Goal: Task Accomplishment & Management: Use online tool/utility

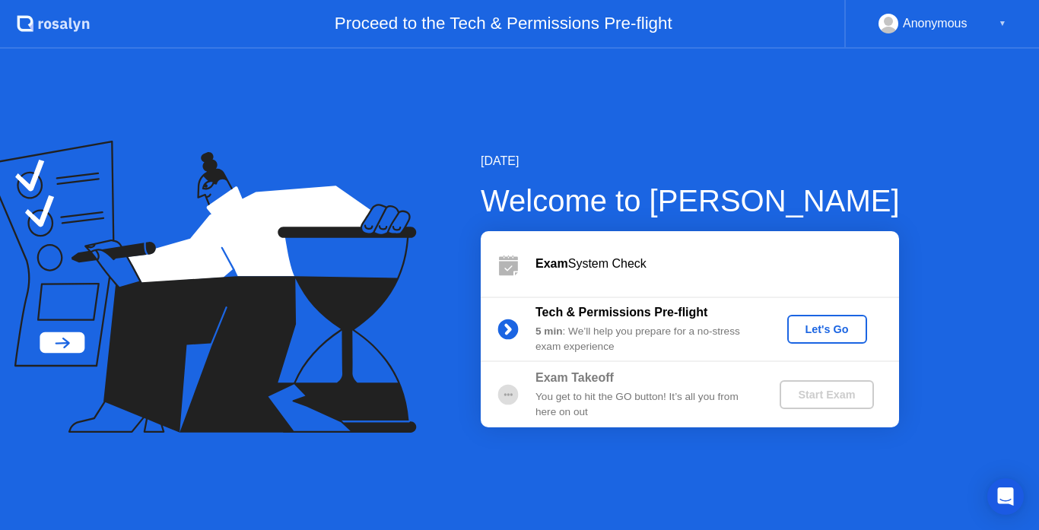
click at [811, 324] on div "Let's Go" at bounding box center [828, 329] width 68 height 12
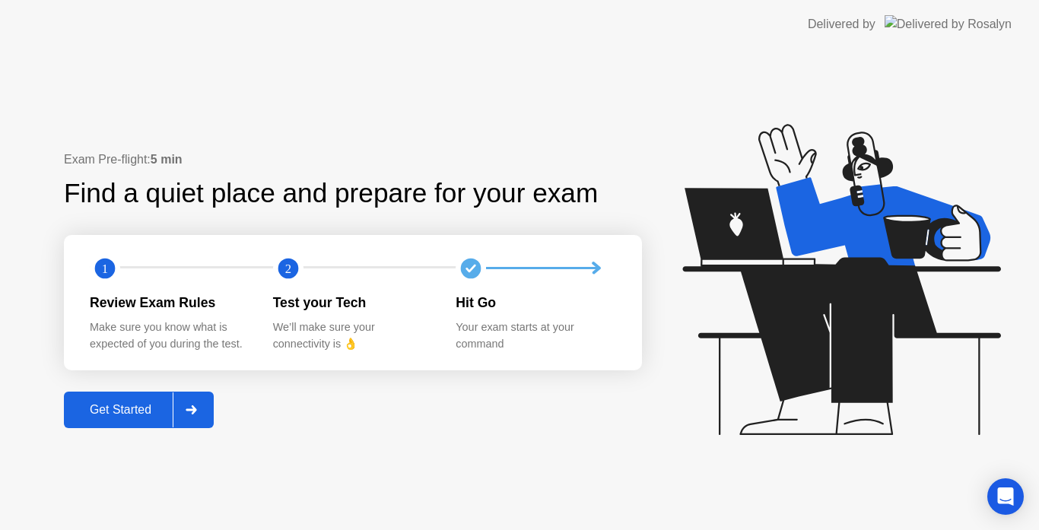
click at [186, 414] on div at bounding box center [191, 410] width 37 height 35
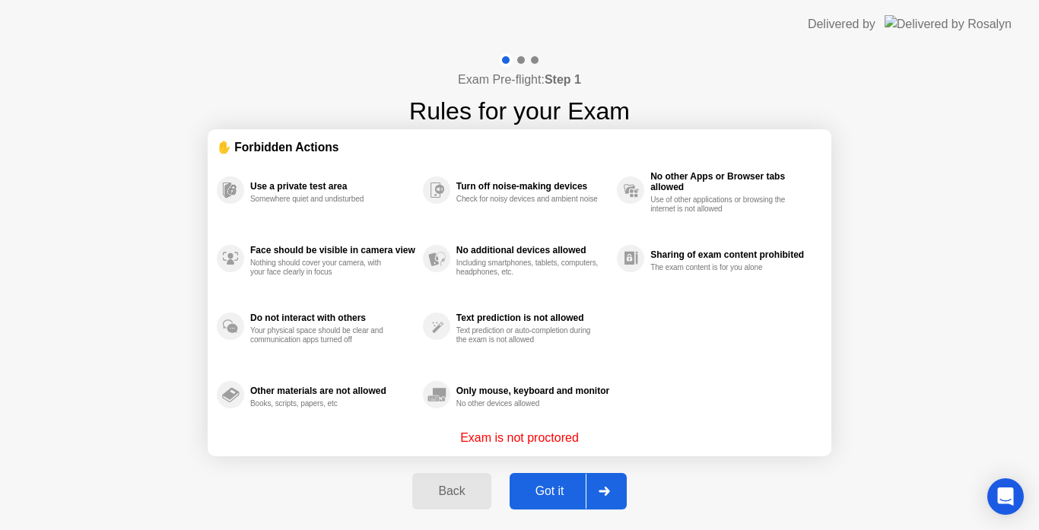
click at [579, 485] on div "Got it" at bounding box center [550, 492] width 72 height 14
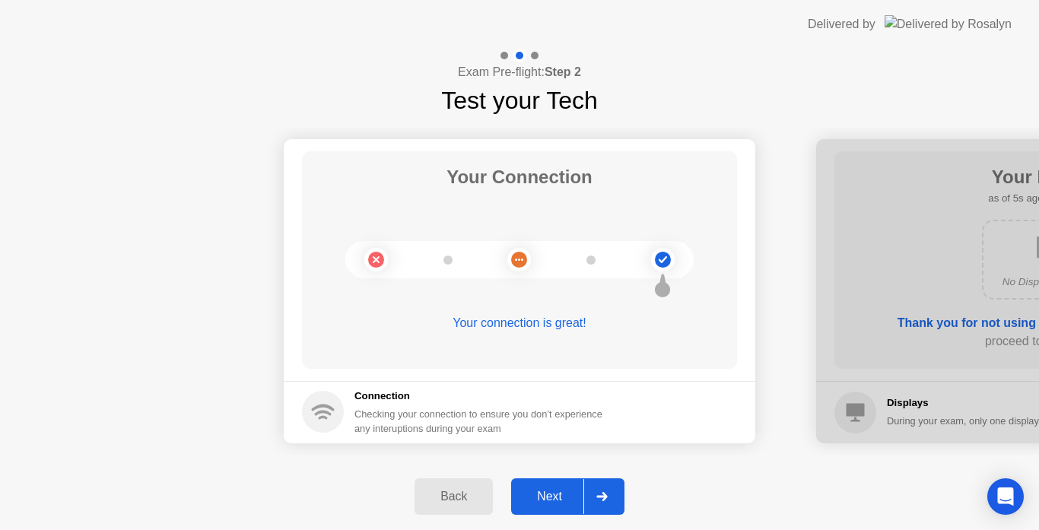
click at [599, 497] on icon at bounding box center [602, 496] width 11 height 9
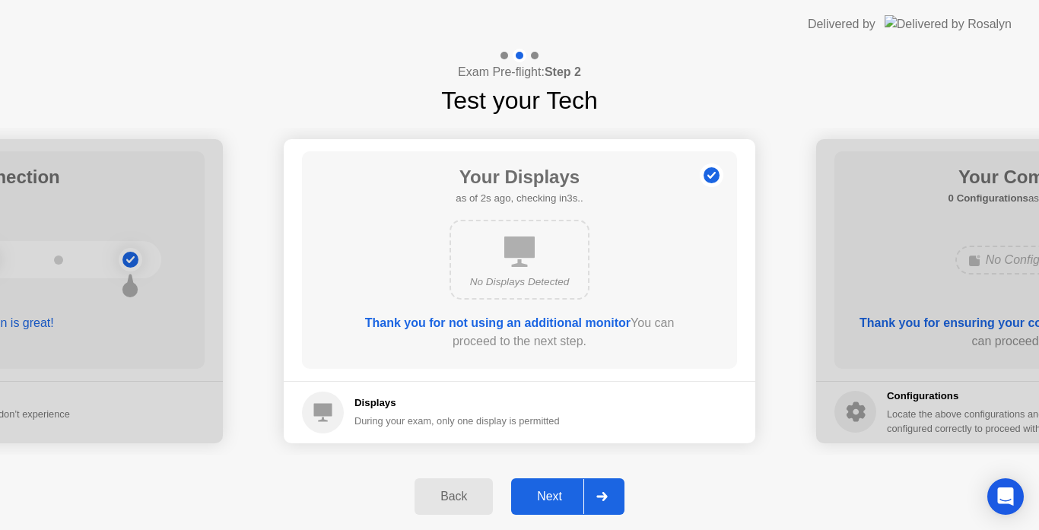
click at [524, 272] on div "No Displays Detected" at bounding box center [520, 260] width 140 height 80
click at [604, 499] on icon at bounding box center [602, 496] width 11 height 9
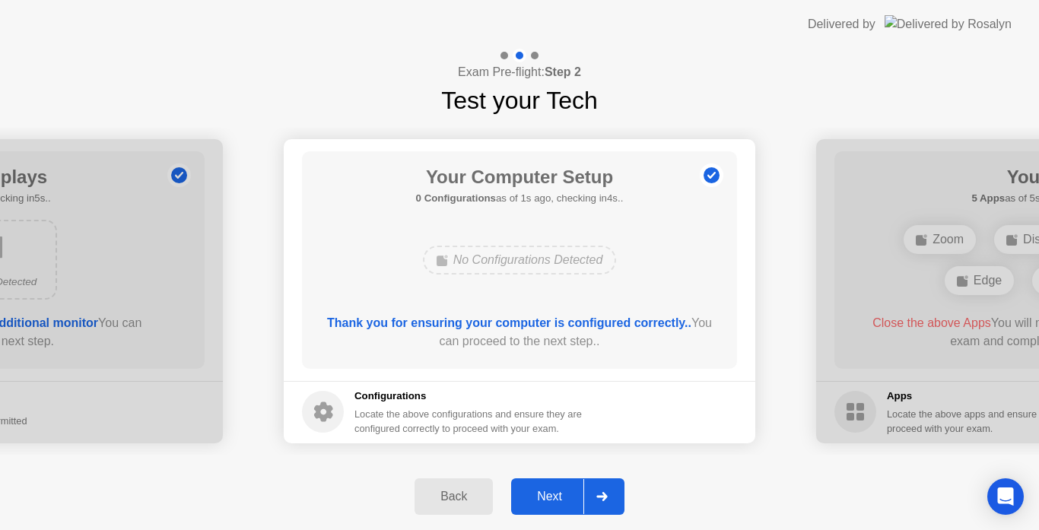
click at [537, 271] on div "No Configurations Detected" at bounding box center [520, 260] width 194 height 29
click at [611, 500] on div at bounding box center [602, 496] width 37 height 35
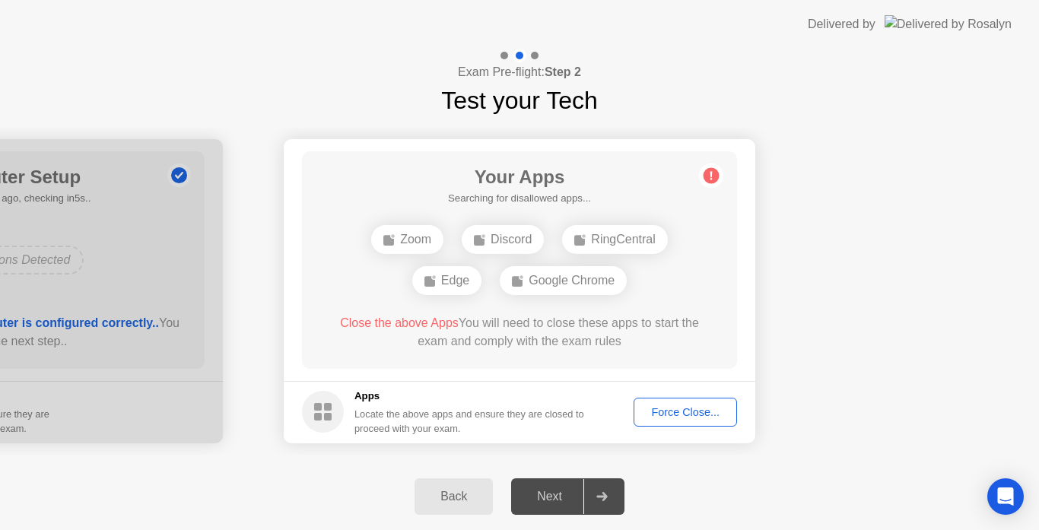
click at [479, 501] on div "Back" at bounding box center [453, 497] width 69 height 14
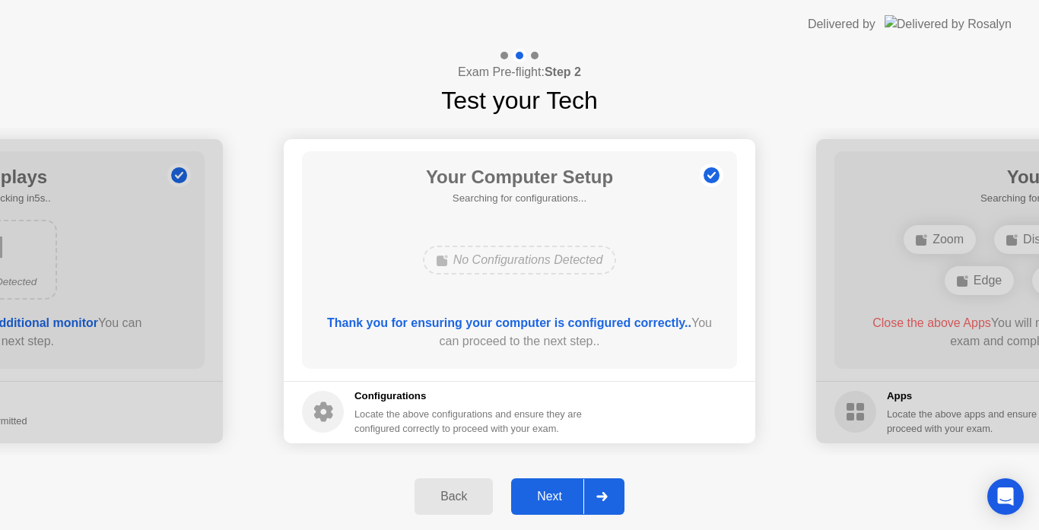
click at [479, 501] on div "Back" at bounding box center [453, 497] width 69 height 14
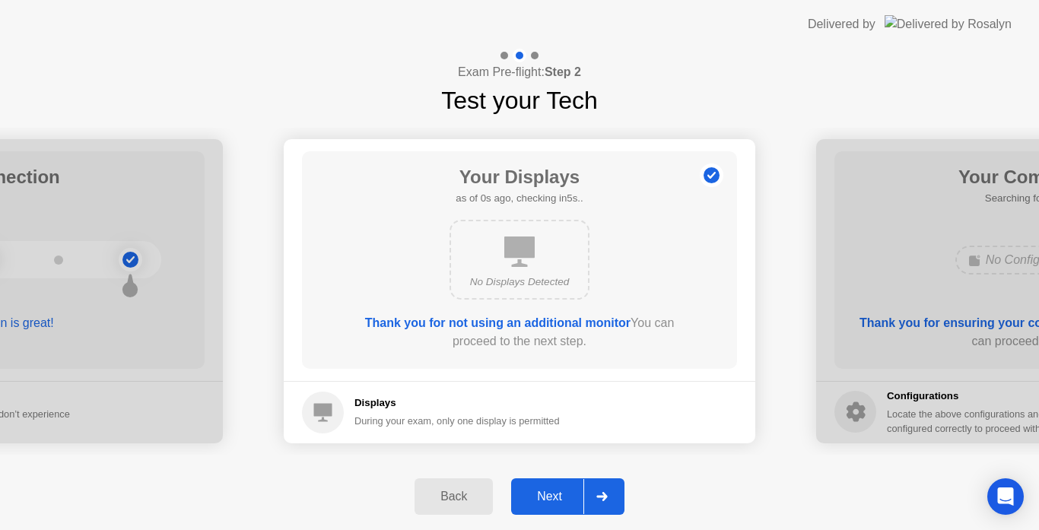
click at [479, 501] on div "Back" at bounding box center [453, 497] width 69 height 14
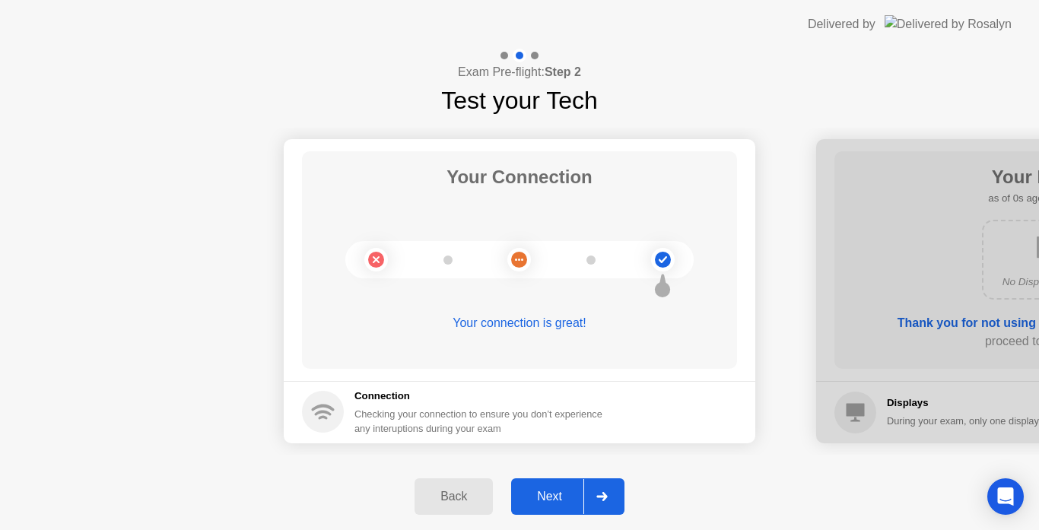
click at [479, 501] on div "Back" at bounding box center [453, 497] width 69 height 14
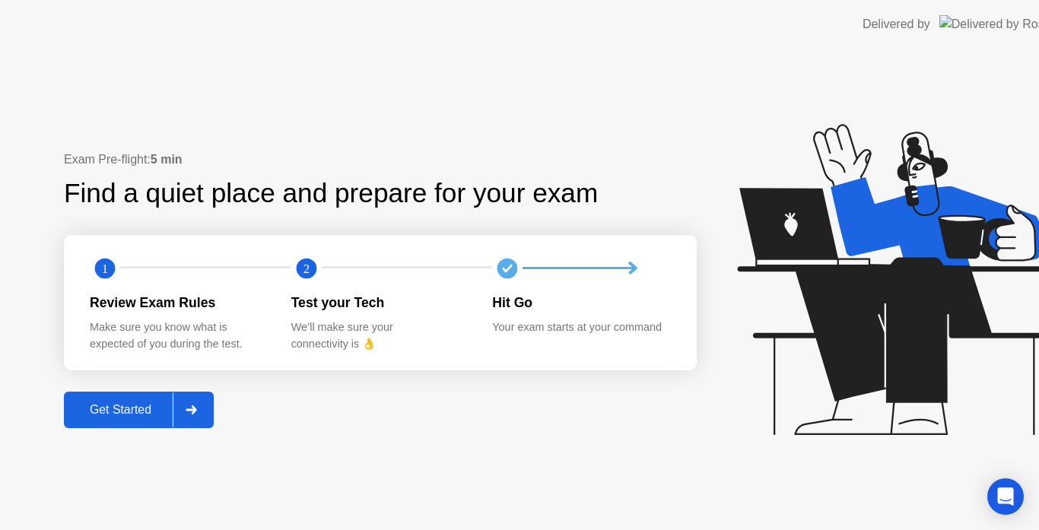
click at [481, 501] on div "Exam Pre-flight: 5 min Find a quiet place and prepare for your exam 1 2 Review …" at bounding box center [547, 290] width 1094 height 482
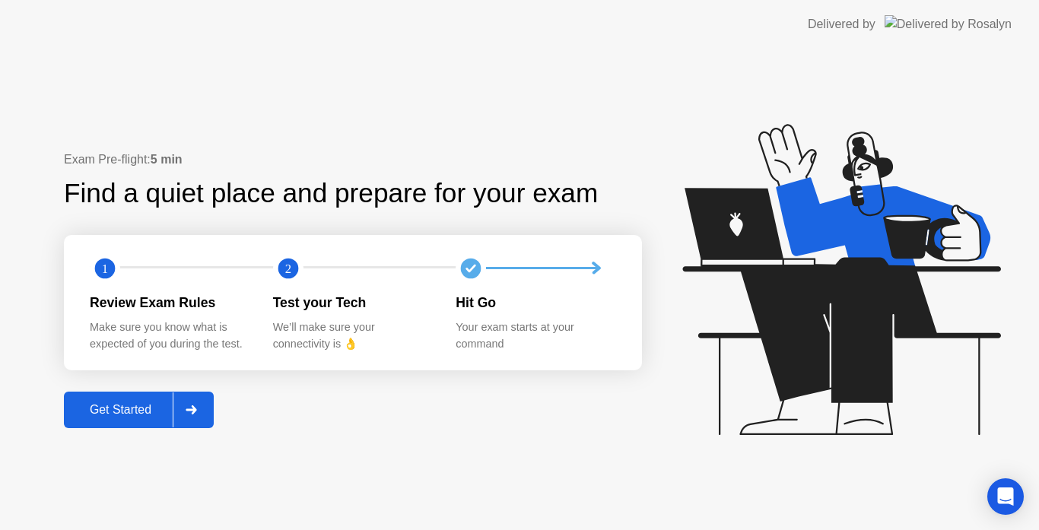
click at [209, 418] on div at bounding box center [191, 410] width 37 height 35
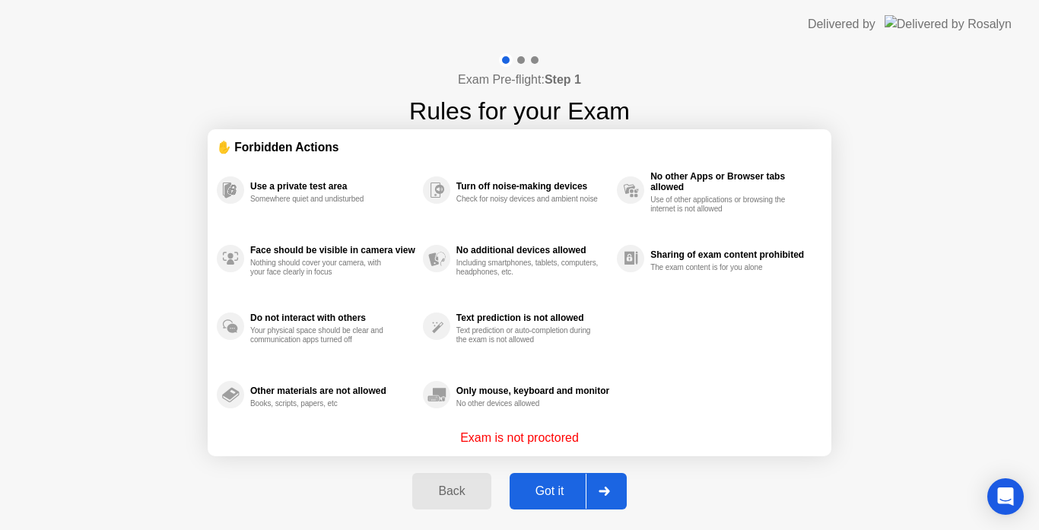
click at [625, 488] on button "Got it" at bounding box center [568, 491] width 117 height 37
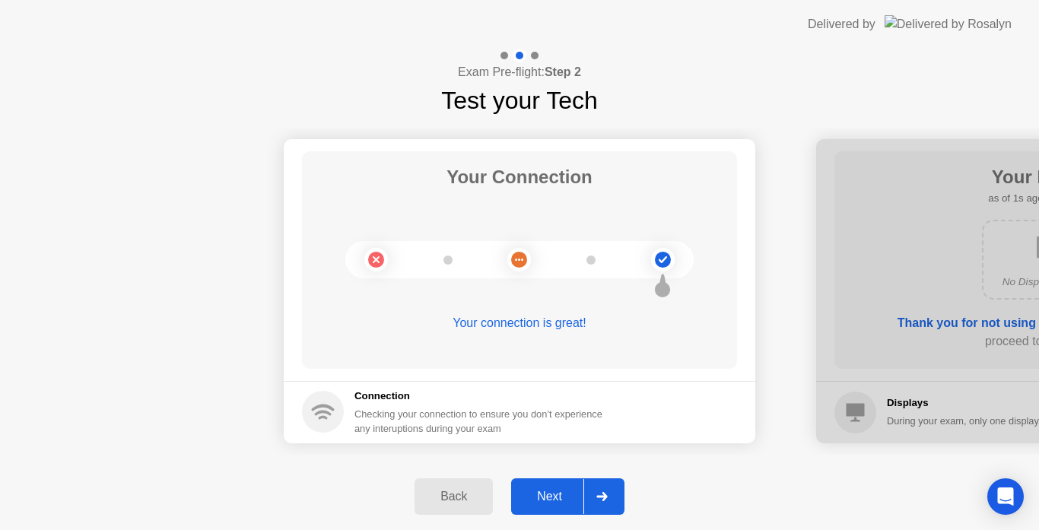
click at [609, 489] on div at bounding box center [602, 496] width 37 height 35
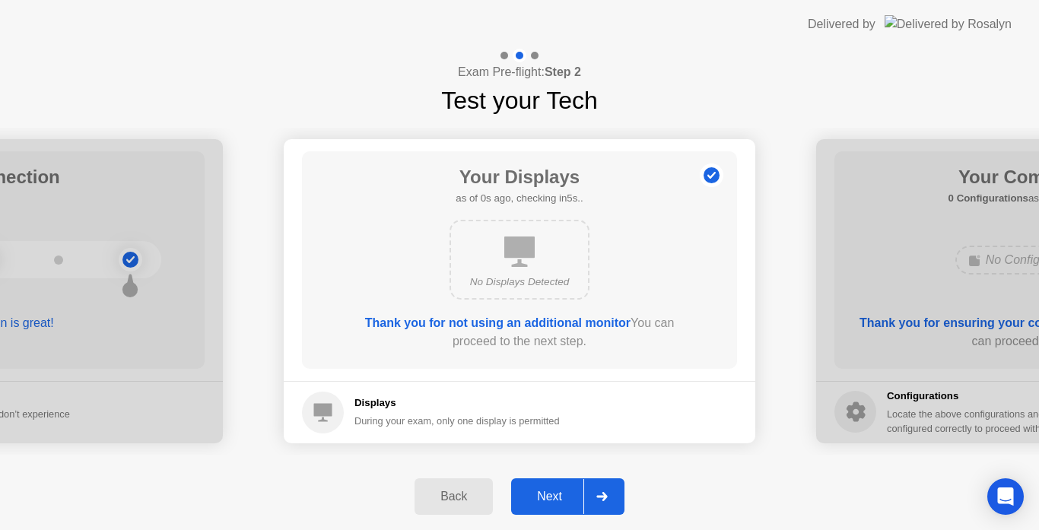
click at [611, 499] on div at bounding box center [602, 496] width 37 height 35
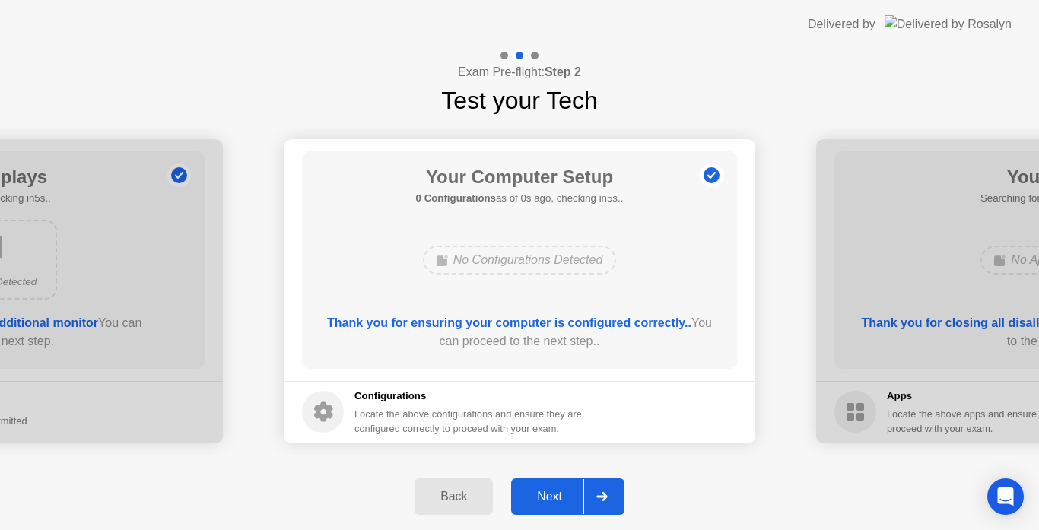
click at [334, 411] on circle at bounding box center [323, 412] width 42 height 42
click at [316, 423] on circle at bounding box center [323, 412] width 42 height 42
click at [321, 409] on icon at bounding box center [323, 413] width 19 height 20
click at [622, 489] on button "Next" at bounding box center [567, 497] width 113 height 37
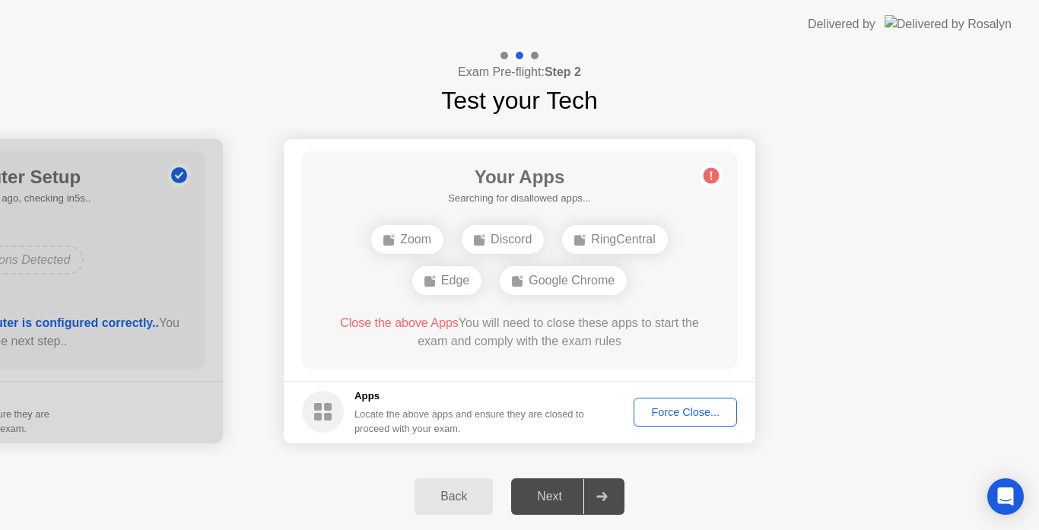
click at [478, 504] on div "Back" at bounding box center [453, 497] width 69 height 14
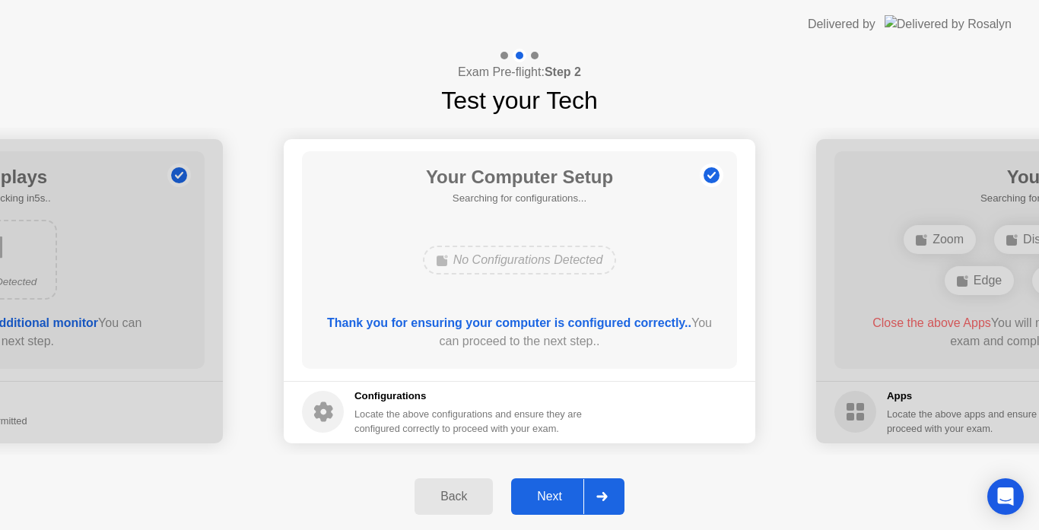
click at [332, 409] on icon at bounding box center [323, 413] width 19 height 20
click at [323, 412] on circle at bounding box center [323, 412] width 42 height 42
click at [468, 497] on div "Back" at bounding box center [453, 497] width 69 height 14
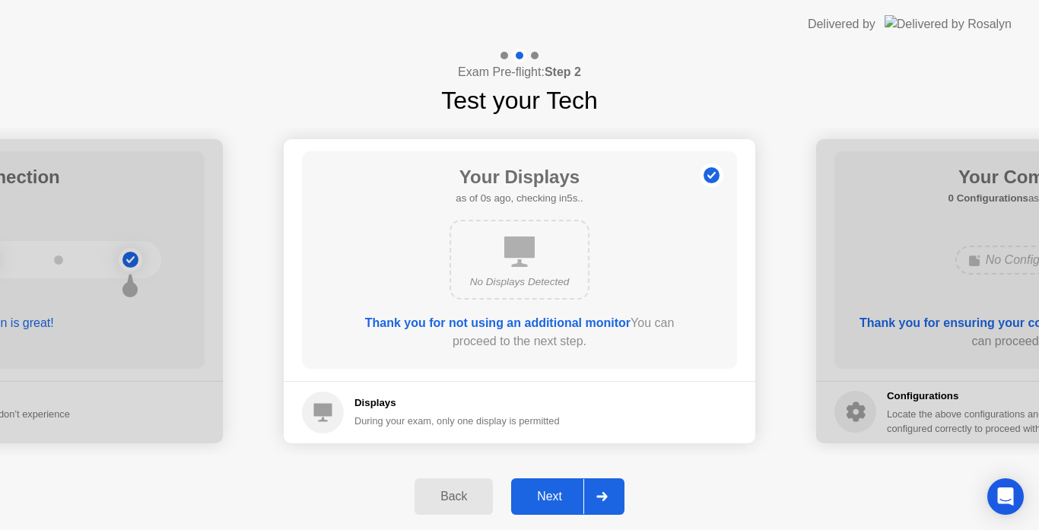
click at [468, 497] on div "Back" at bounding box center [453, 497] width 69 height 14
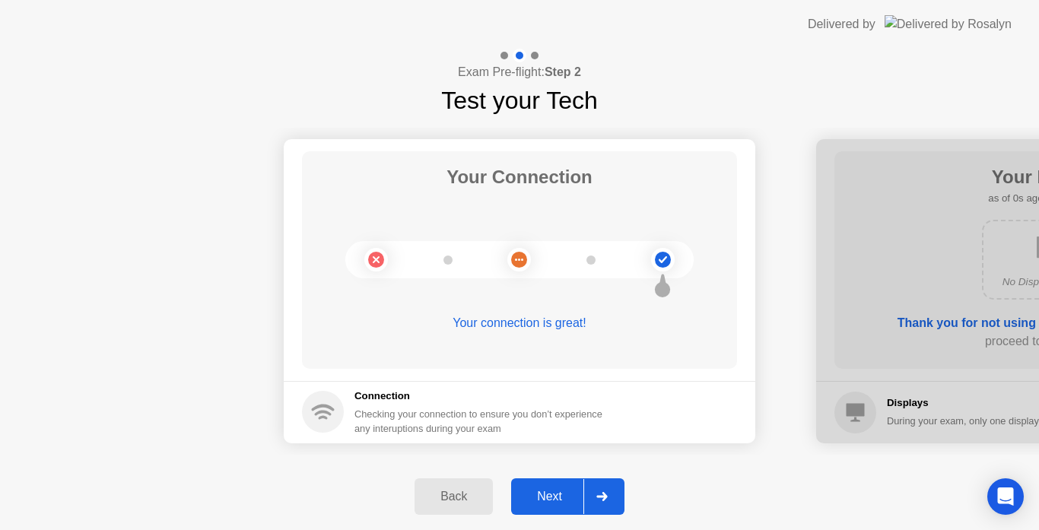
click at [601, 495] on icon at bounding box center [602, 496] width 11 height 9
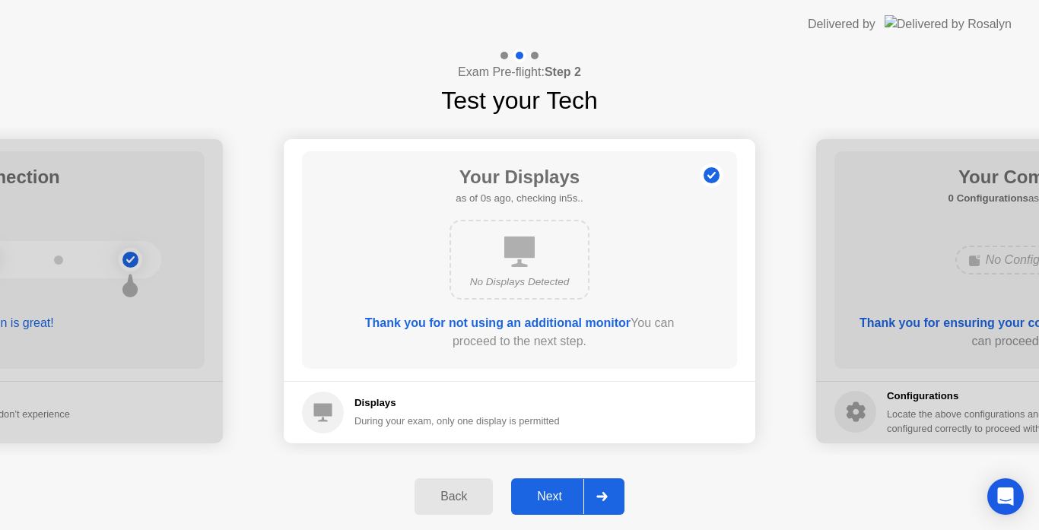
click at [363, 405] on h5 "Displays" at bounding box center [457, 403] width 205 height 15
click at [592, 485] on div at bounding box center [602, 496] width 37 height 35
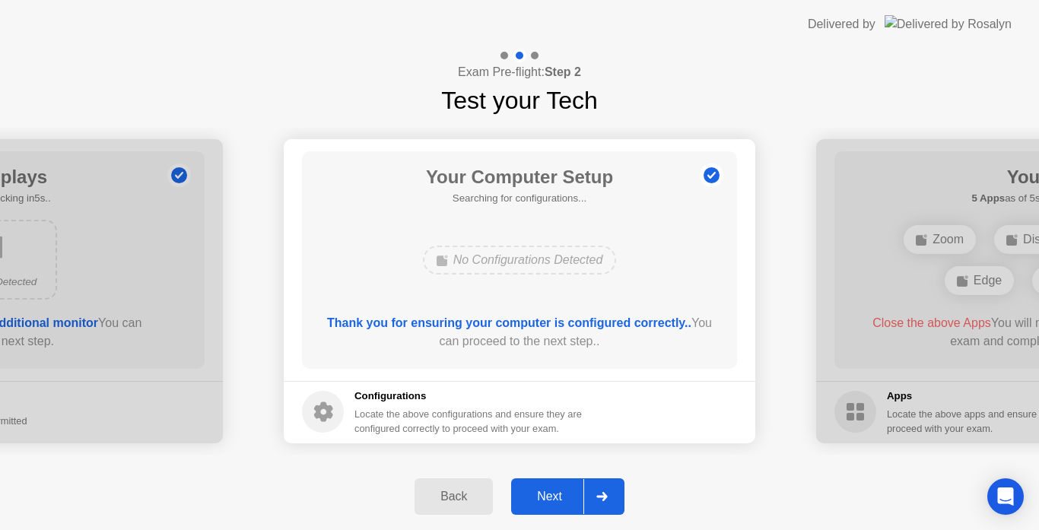
click at [592, 485] on div at bounding box center [602, 496] width 37 height 35
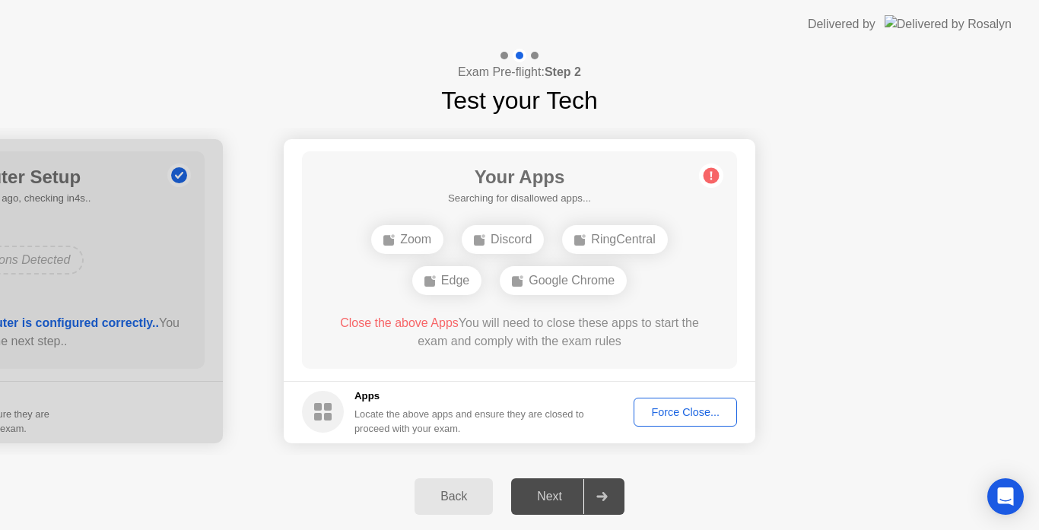
click at [711, 174] on icon at bounding box center [712, 175] width 2 height 8
click at [476, 496] on div "Back" at bounding box center [453, 497] width 69 height 14
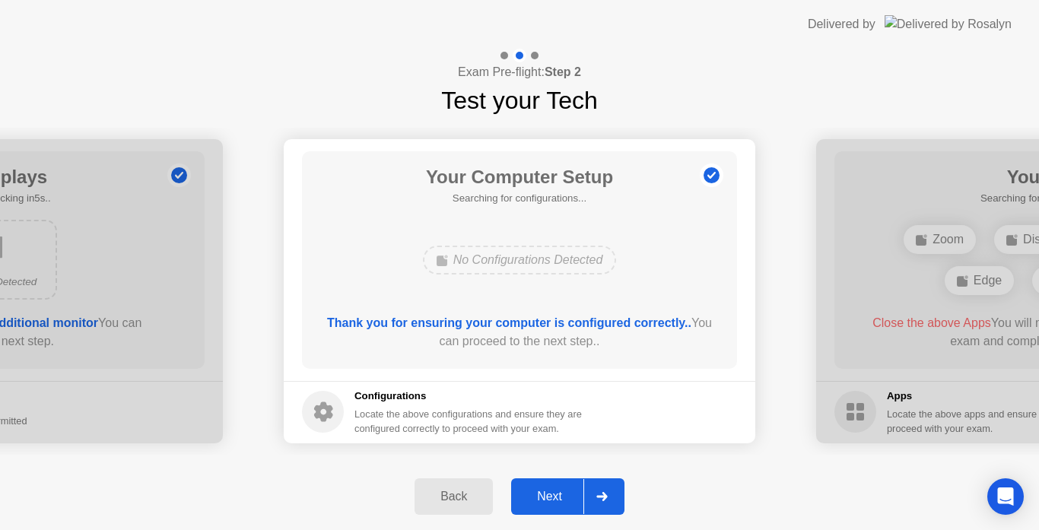
click at [476, 496] on div "Back" at bounding box center [453, 497] width 69 height 14
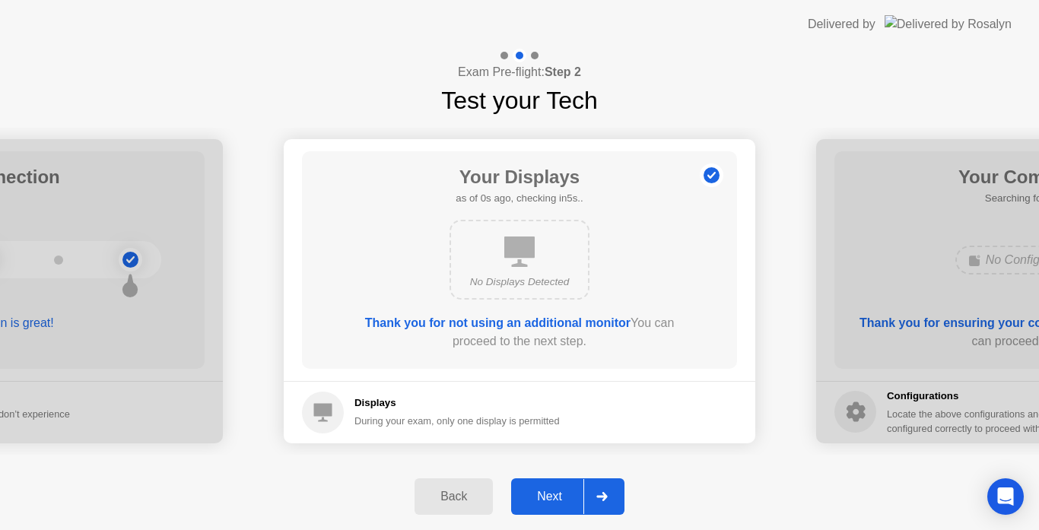
click at [476, 496] on div "Back" at bounding box center [453, 497] width 69 height 14
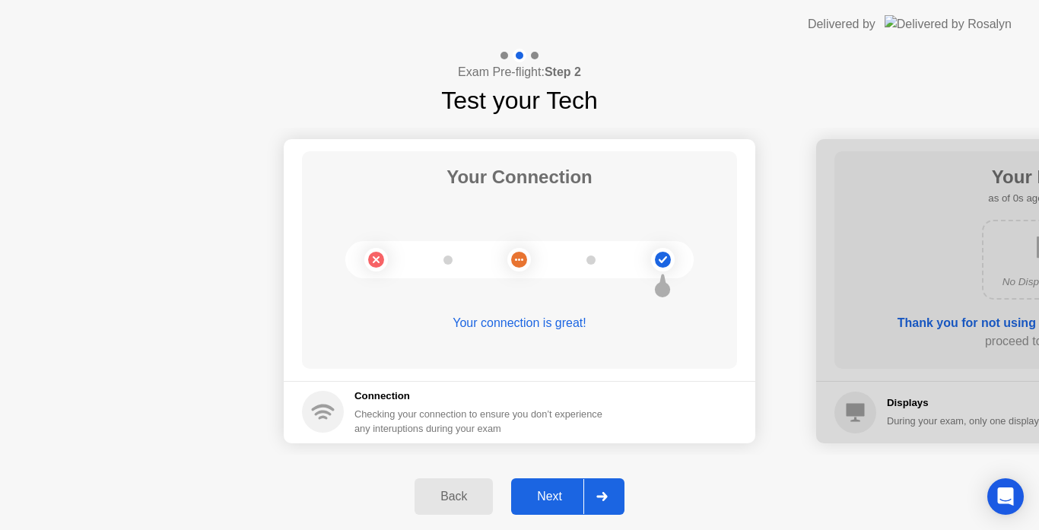
click at [713, 491] on div "Back Next" at bounding box center [519, 496] width 1039 height 67
click at [606, 493] on icon at bounding box center [602, 496] width 11 height 9
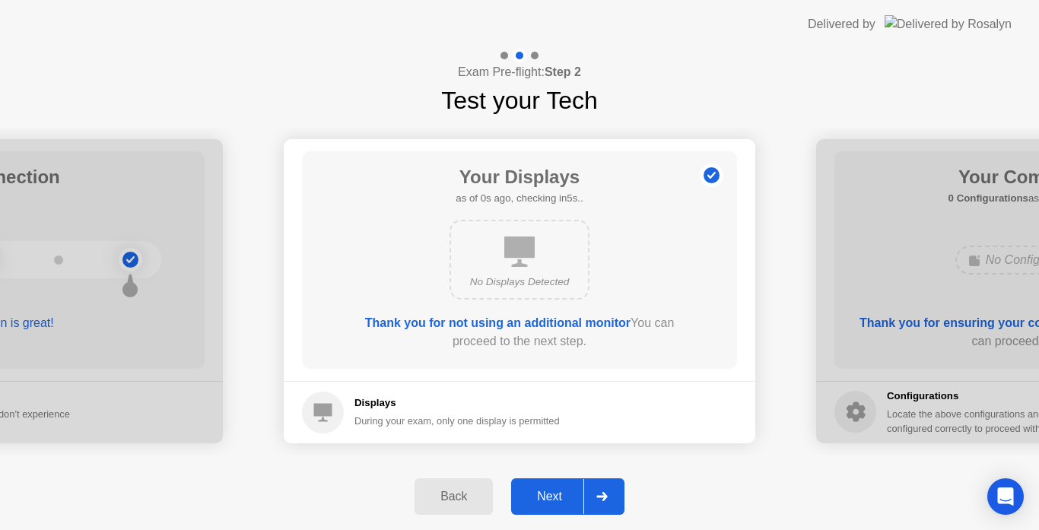
click at [606, 492] on icon at bounding box center [602, 496] width 11 height 9
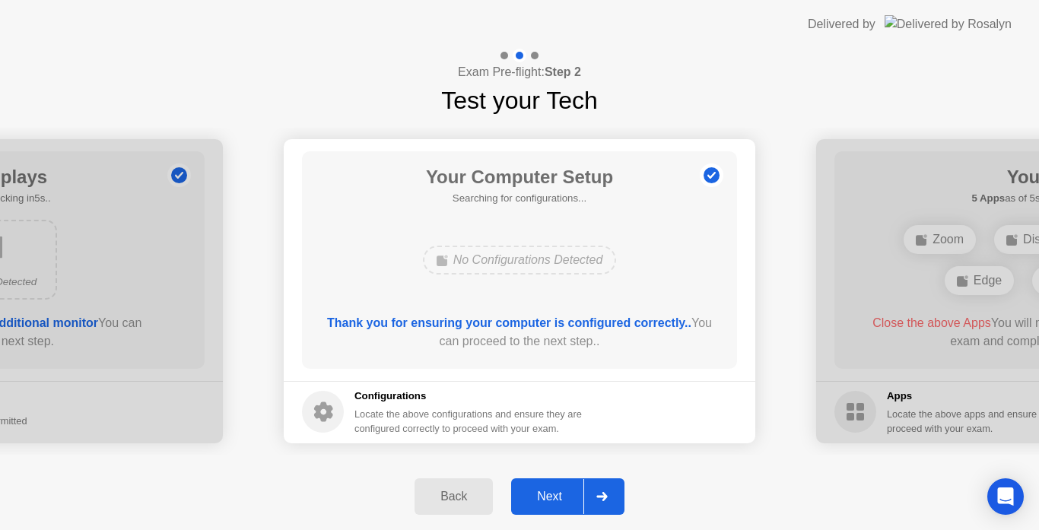
click at [606, 492] on icon at bounding box center [602, 496] width 11 height 9
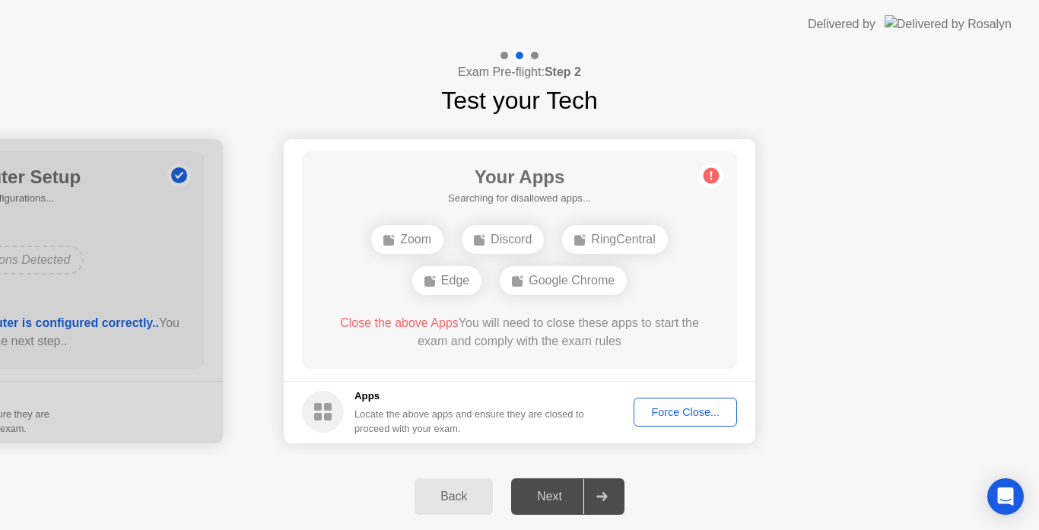
click at [606, 492] on icon at bounding box center [602, 496] width 11 height 9
click at [479, 494] on div "Back" at bounding box center [453, 497] width 69 height 14
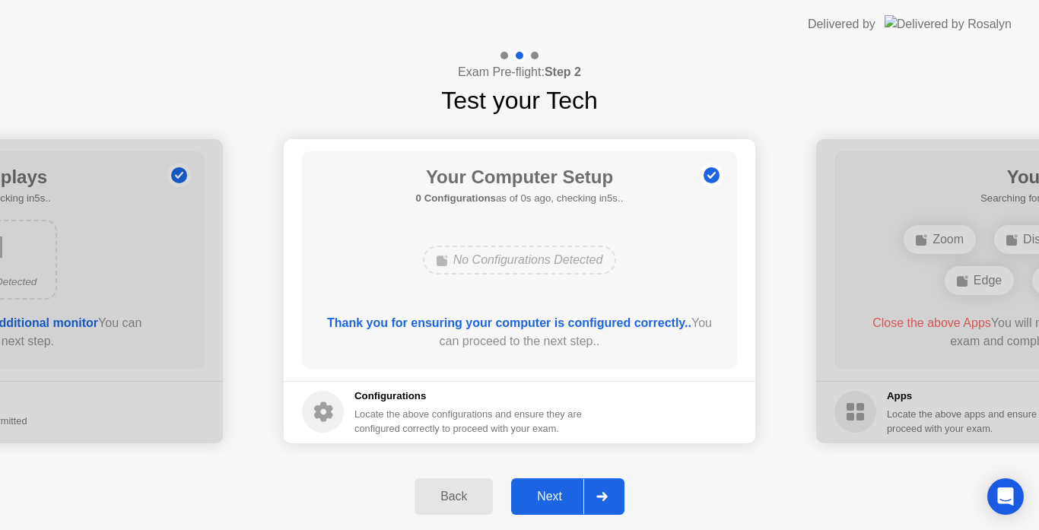
click at [475, 495] on div "Back" at bounding box center [453, 497] width 69 height 14
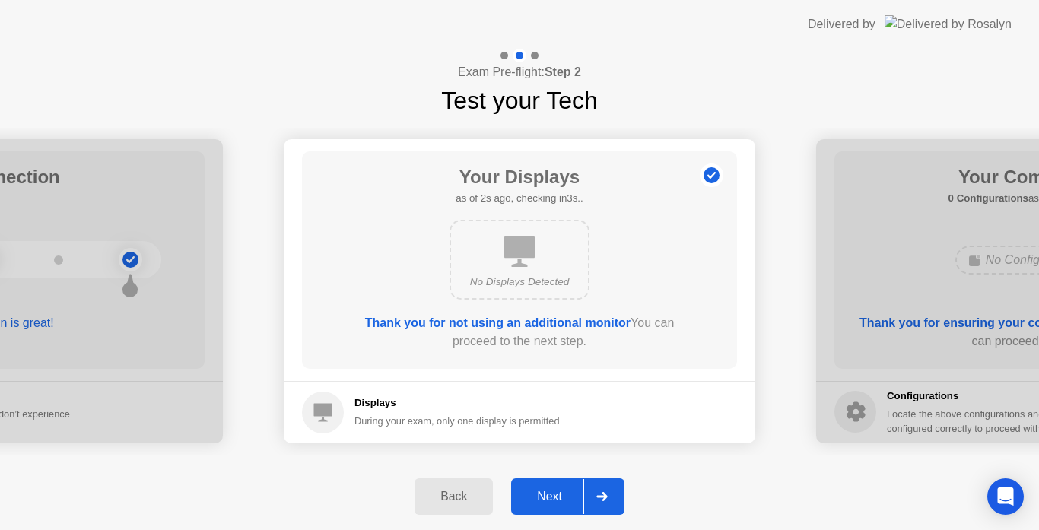
click at [612, 499] on div at bounding box center [602, 496] width 37 height 35
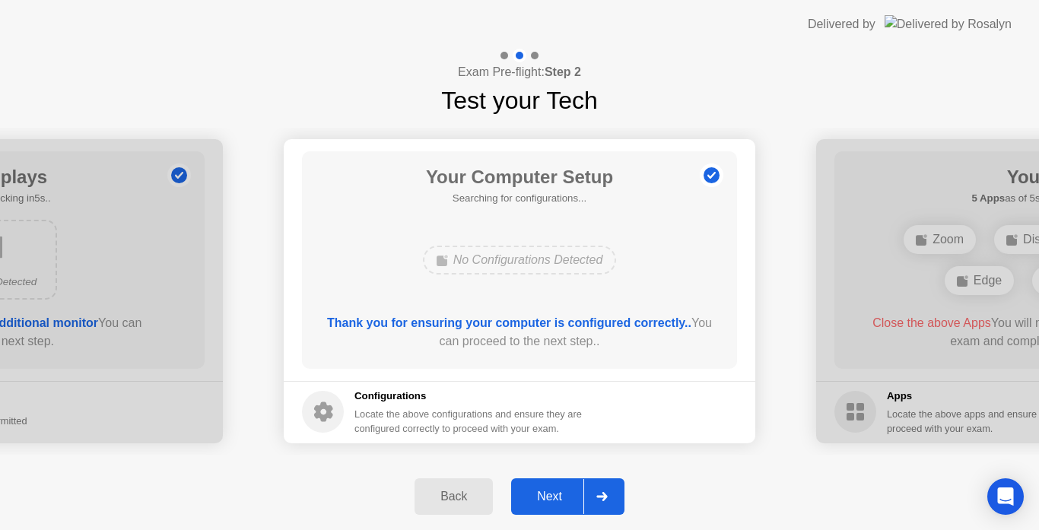
click at [484, 485] on button "Back" at bounding box center [454, 497] width 78 height 37
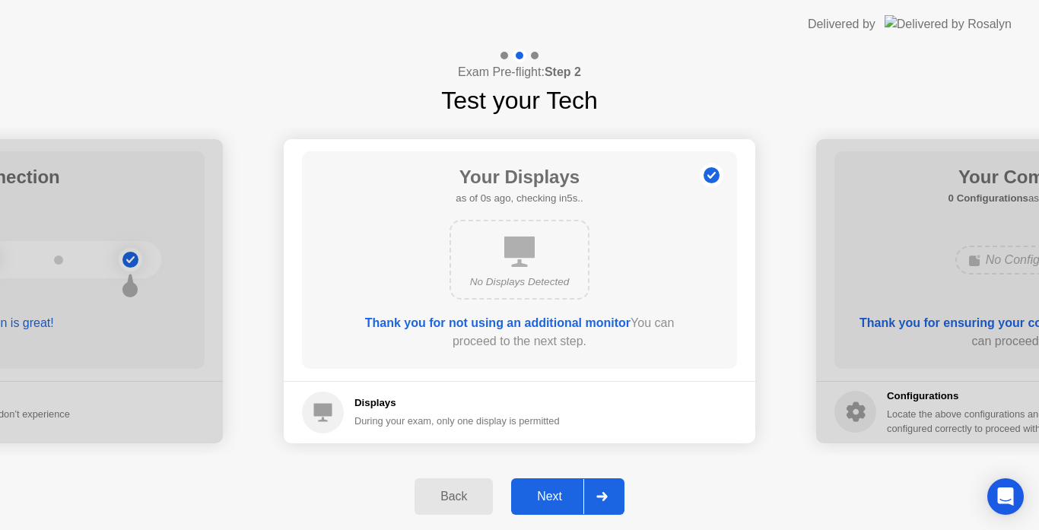
click at [484, 485] on button "Back" at bounding box center [454, 497] width 78 height 37
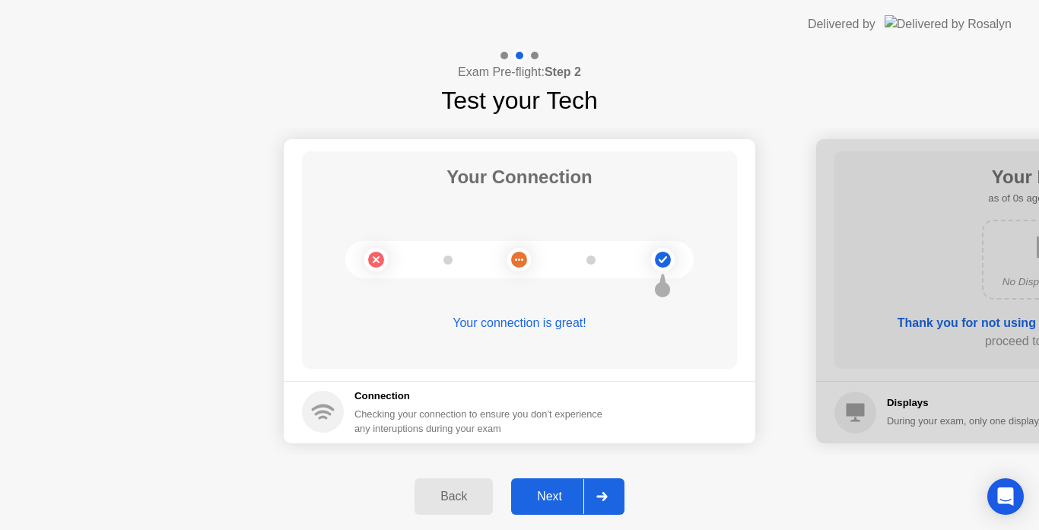
click at [625, 483] on button "Next" at bounding box center [567, 497] width 113 height 37
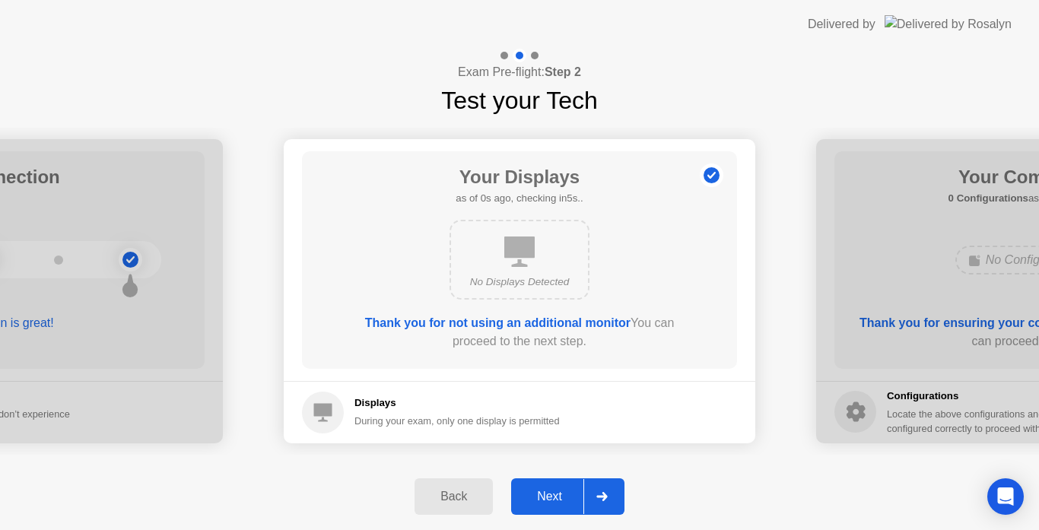
click at [622, 485] on button "Next" at bounding box center [567, 497] width 113 height 37
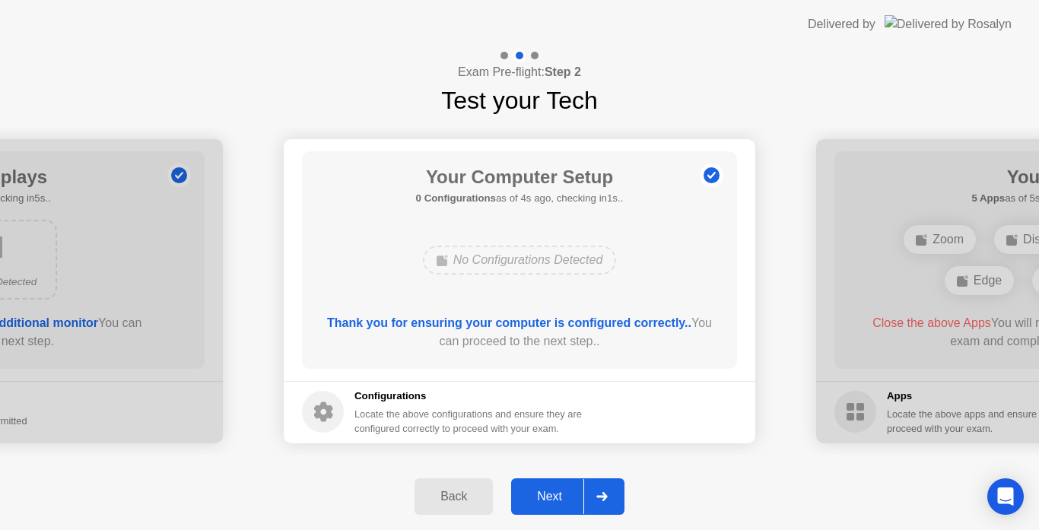
click at [601, 492] on div at bounding box center [602, 496] width 37 height 35
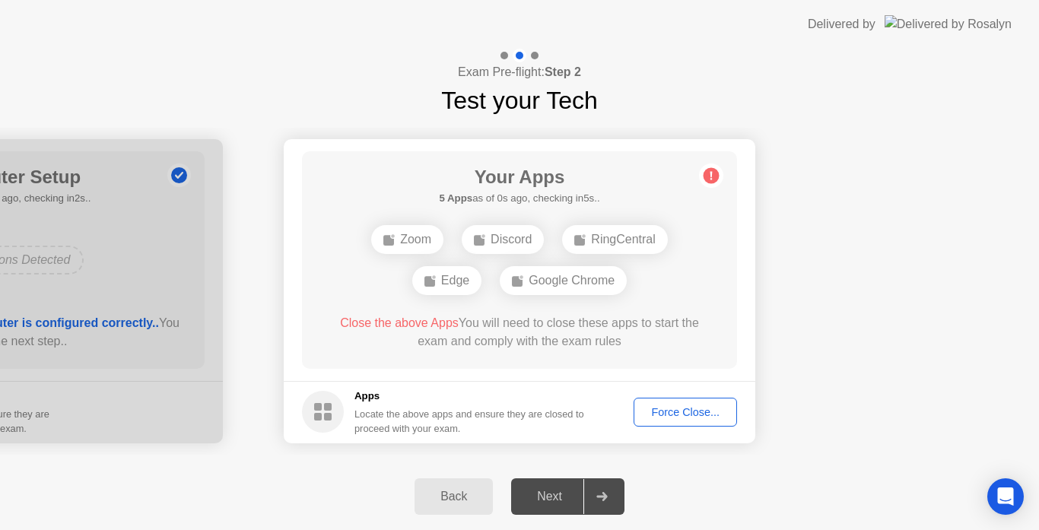
click at [470, 494] on div "Back" at bounding box center [453, 497] width 69 height 14
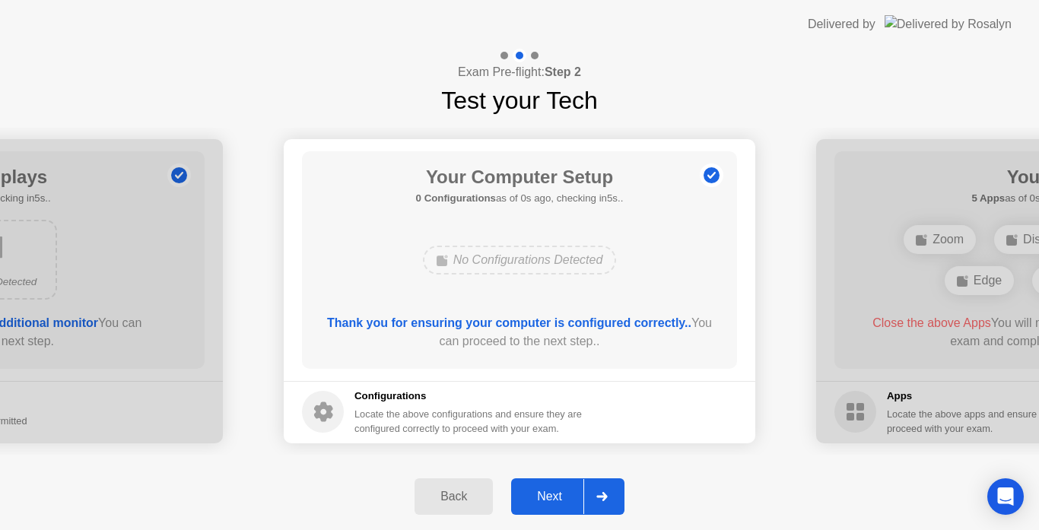
click at [597, 493] on icon at bounding box center [602, 496] width 11 height 9
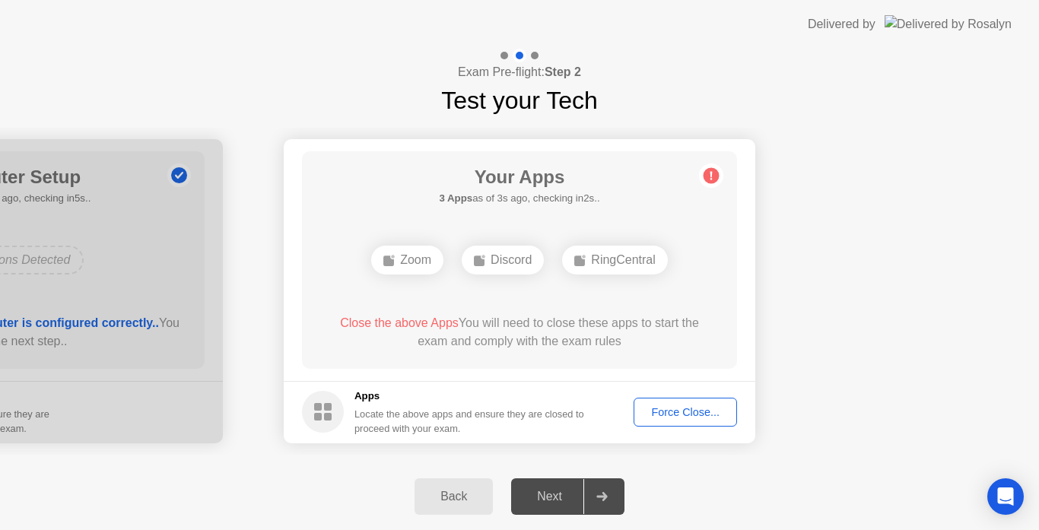
click at [682, 418] on div "Force Close..." at bounding box center [685, 412] width 93 height 12
